Goal: Information Seeking & Learning: Learn about a topic

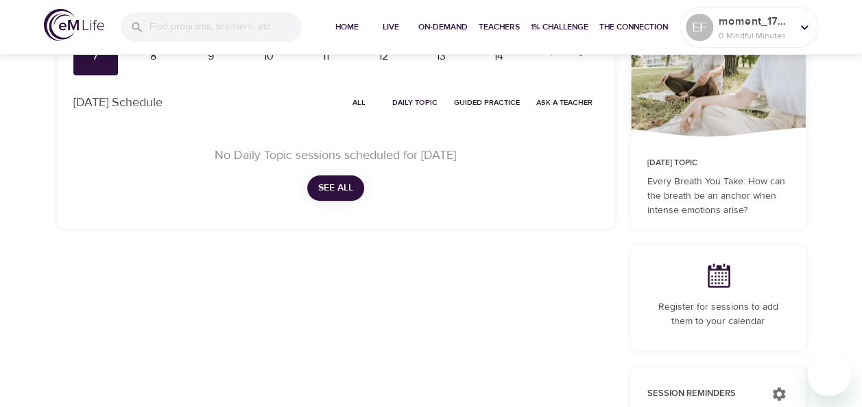
scroll to position [69, 0]
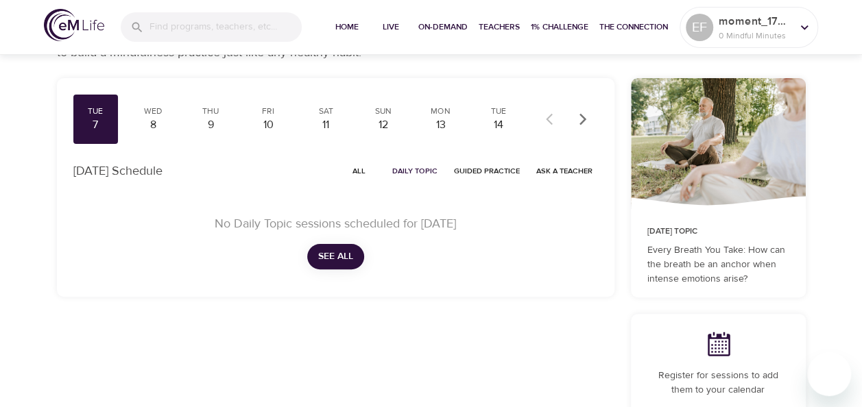
click at [329, 255] on span "See All" at bounding box center [335, 256] width 35 height 17
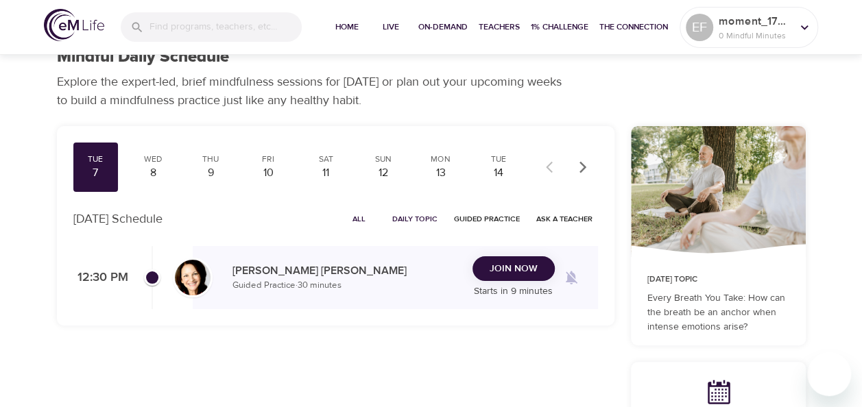
scroll to position [0, 0]
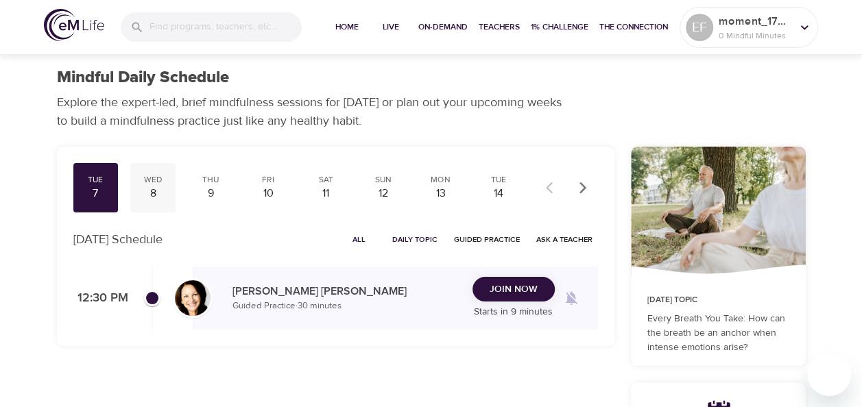
click at [152, 186] on div "8" at bounding box center [153, 194] width 34 height 16
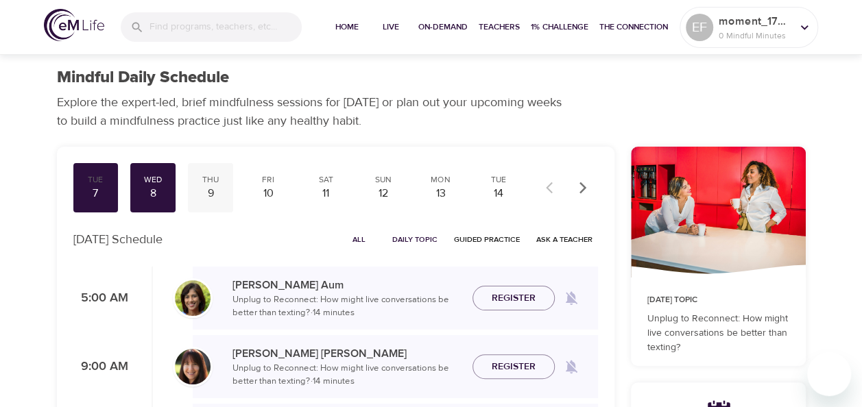
click at [218, 196] on div "9" at bounding box center [210, 194] width 34 height 16
